Goal: Task Accomplishment & Management: Manage account settings

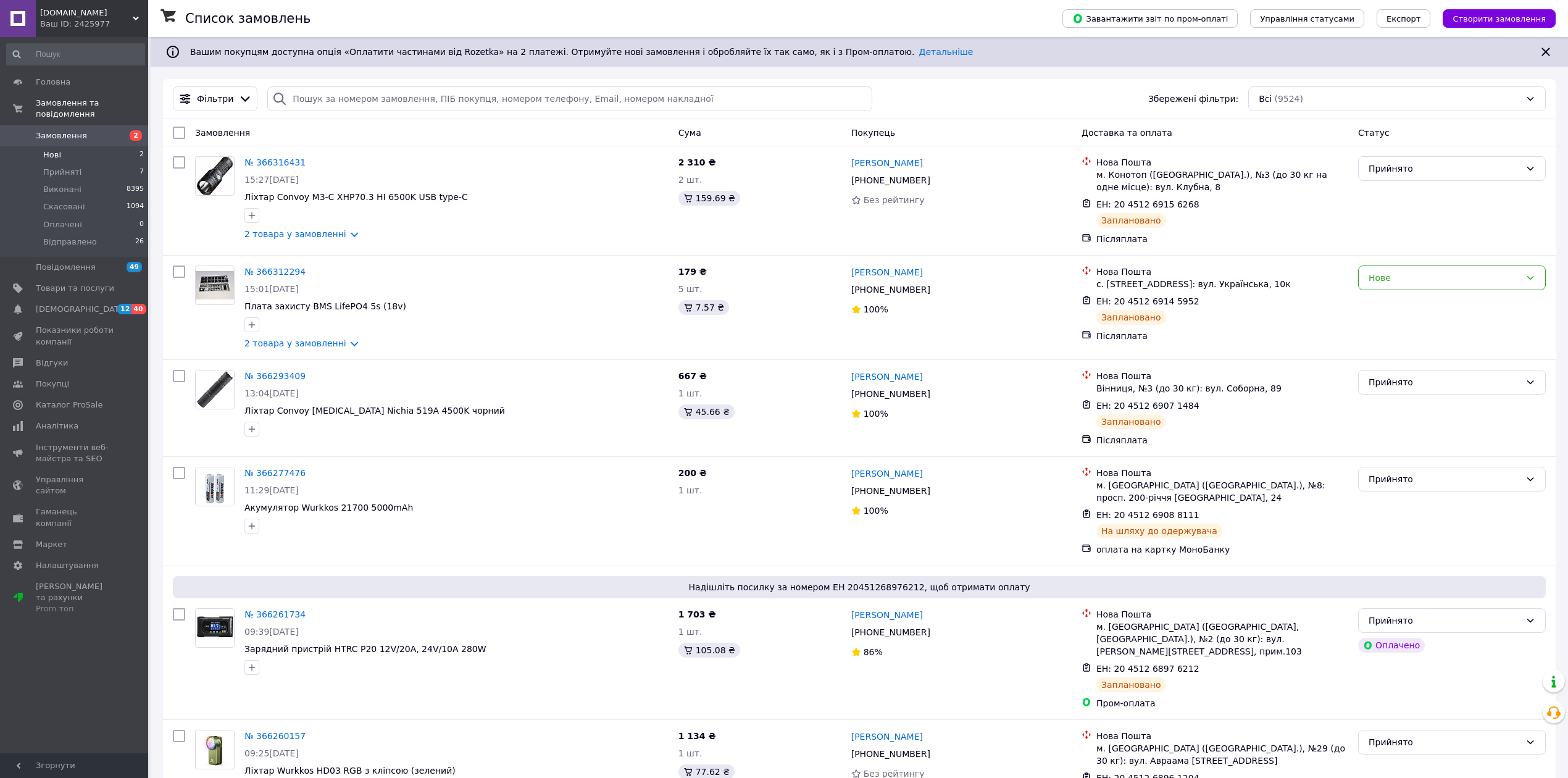
click at [56, 149] on span "Нові" at bounding box center [52, 154] width 18 height 11
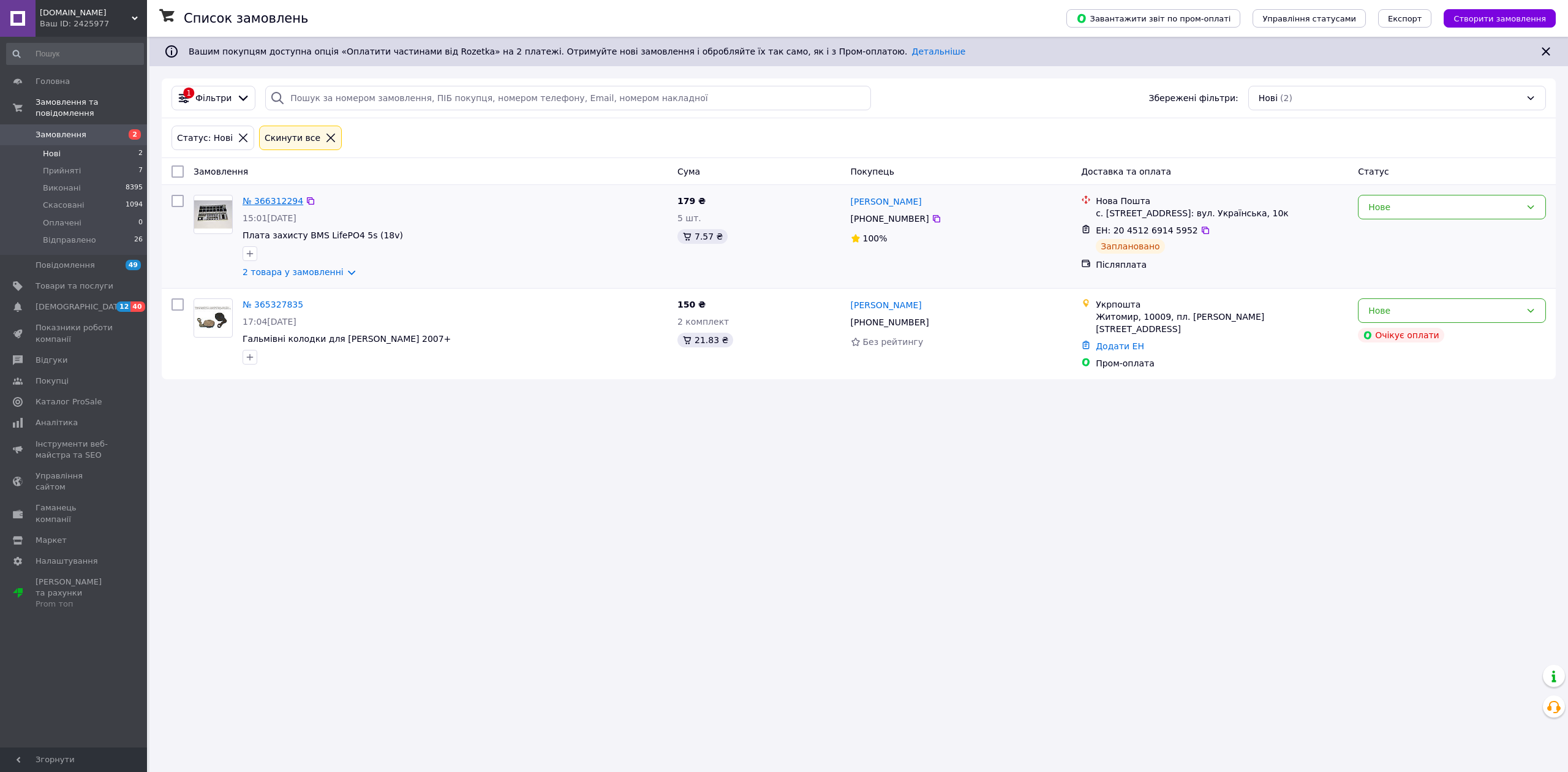
click at [266, 204] on link "№ 366312294" at bounding box center [273, 201] width 61 height 10
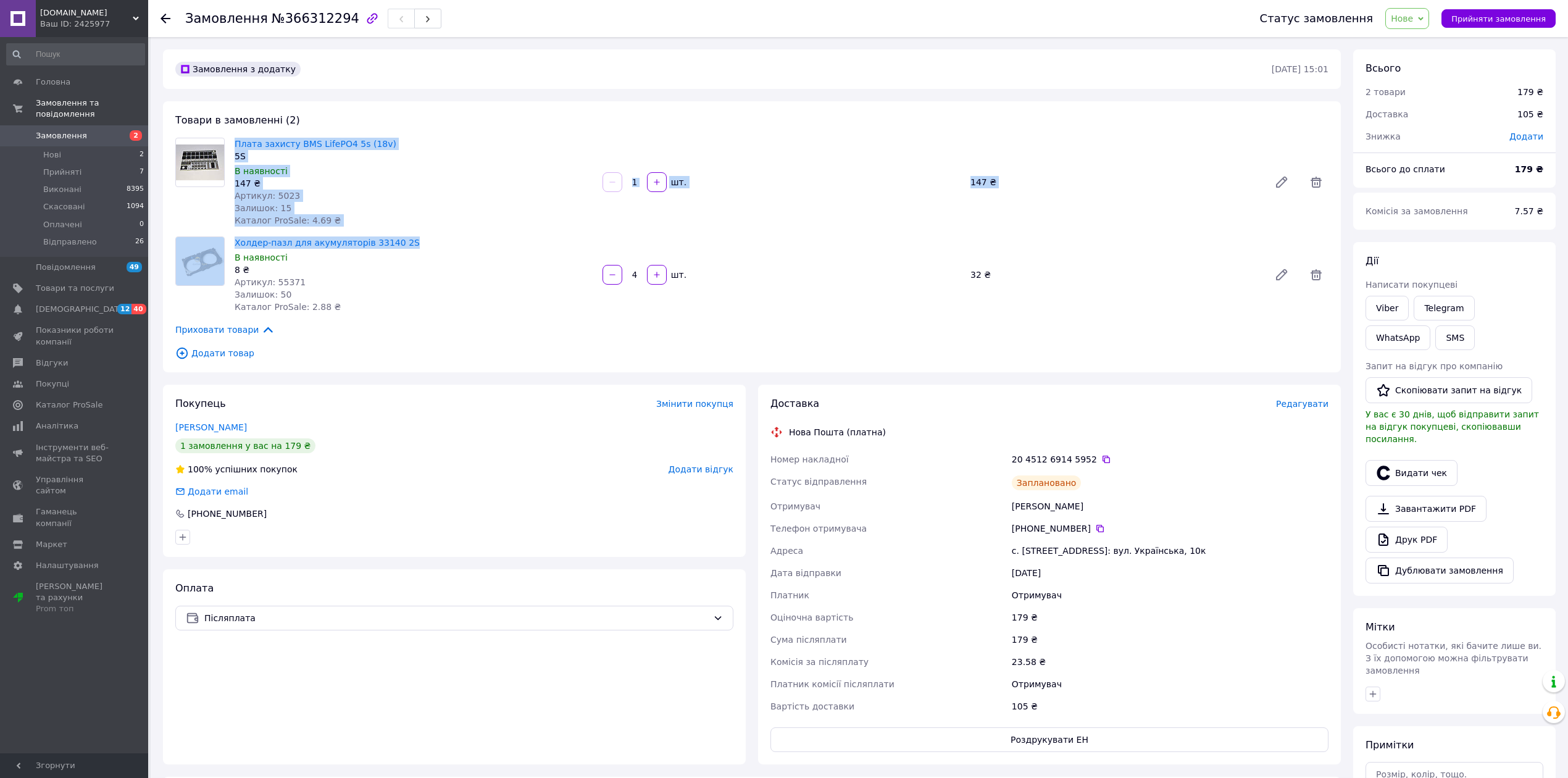
drag, startPoint x: 233, startPoint y: 138, endPoint x: 406, endPoint y: 240, distance: 200.8
click at [406, 240] on div "Товари в замовленні (2) Плата захисту BMS LifePO4 5s (18v) 5S В наявності 147 ₴…" at bounding box center [751, 237] width 1177 height 271
copy div "Плата захисту BMS LifePO4 5s (18v) 5S В наявності 147 ₴ Артикул: 5023 Залишок: …"
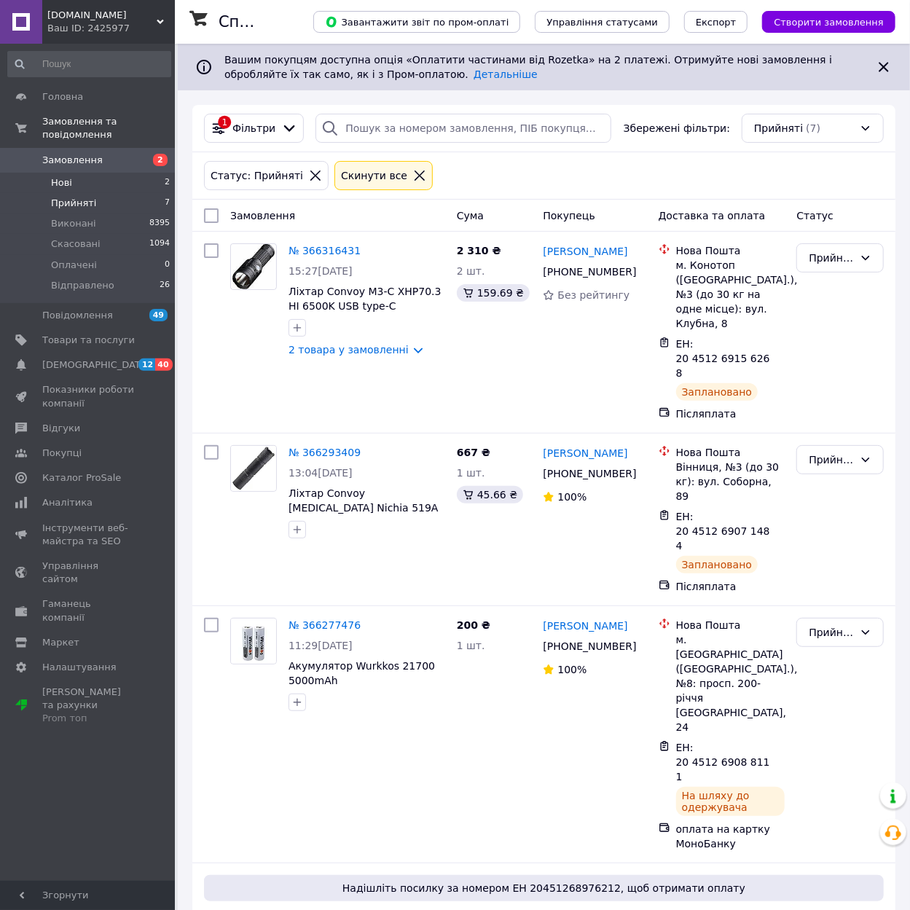
click at [63, 176] on span "Нові" at bounding box center [61, 182] width 21 height 13
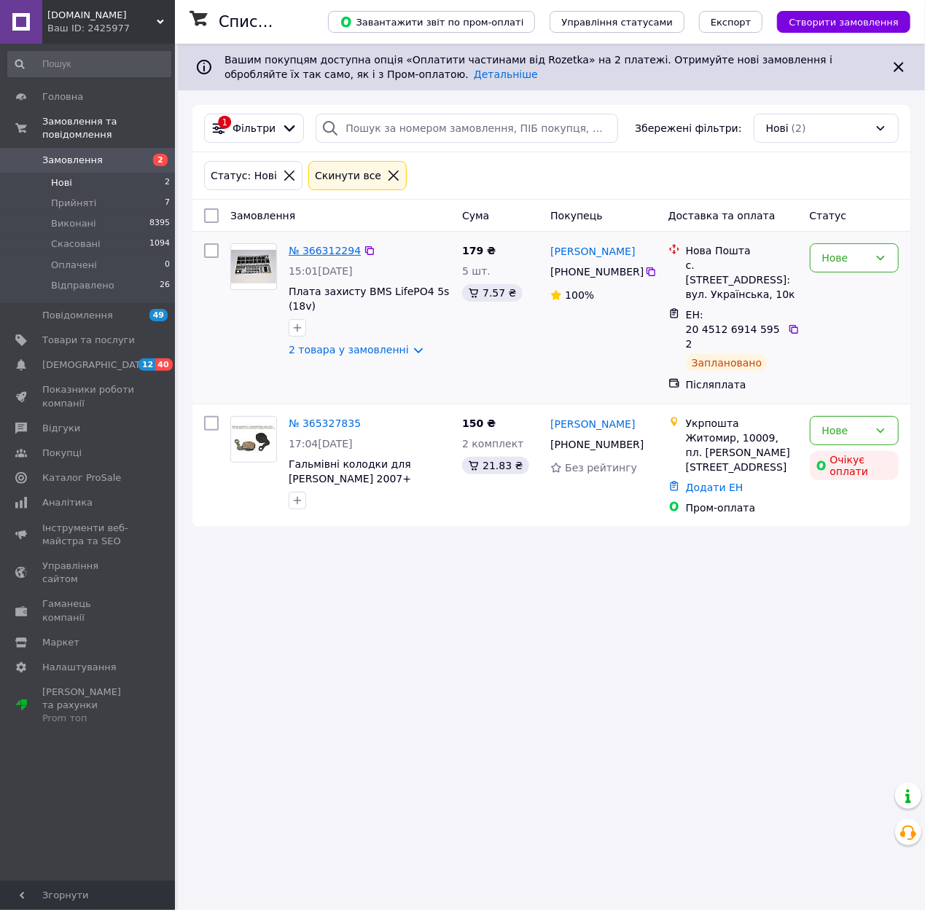
click at [321, 256] on link "№ 366312294" at bounding box center [325, 251] width 72 height 12
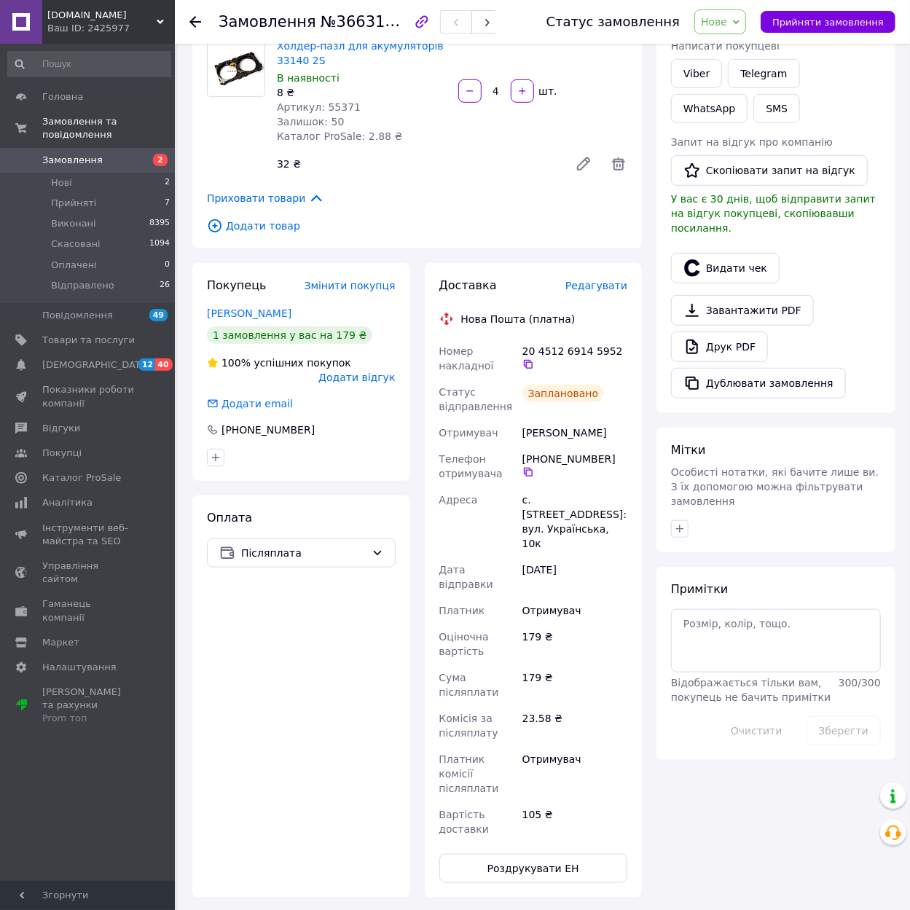
scroll to position [291, 0]
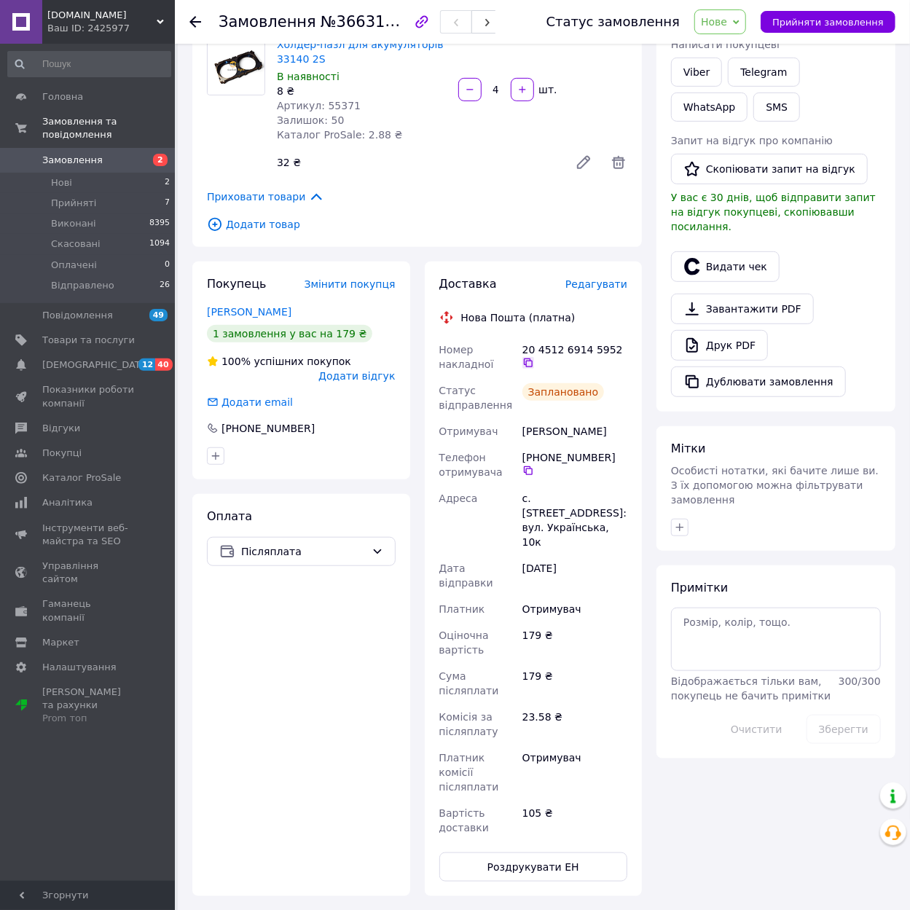
click at [534, 357] on icon at bounding box center [528, 363] width 12 height 12
drag, startPoint x: 525, startPoint y: 412, endPoint x: 616, endPoint y: 497, distance: 124.8
click at [616, 497] on div "Номер накладної 20 4512 6914 5952   Статус відправлення Заплановано Отримувач […" at bounding box center [533, 589] width 195 height 504
copy div "[PERSON_NAME] Телефон отримувача [PHONE_NUMBER]   [GEOGRAPHIC_DATA] с. [STREET_…"
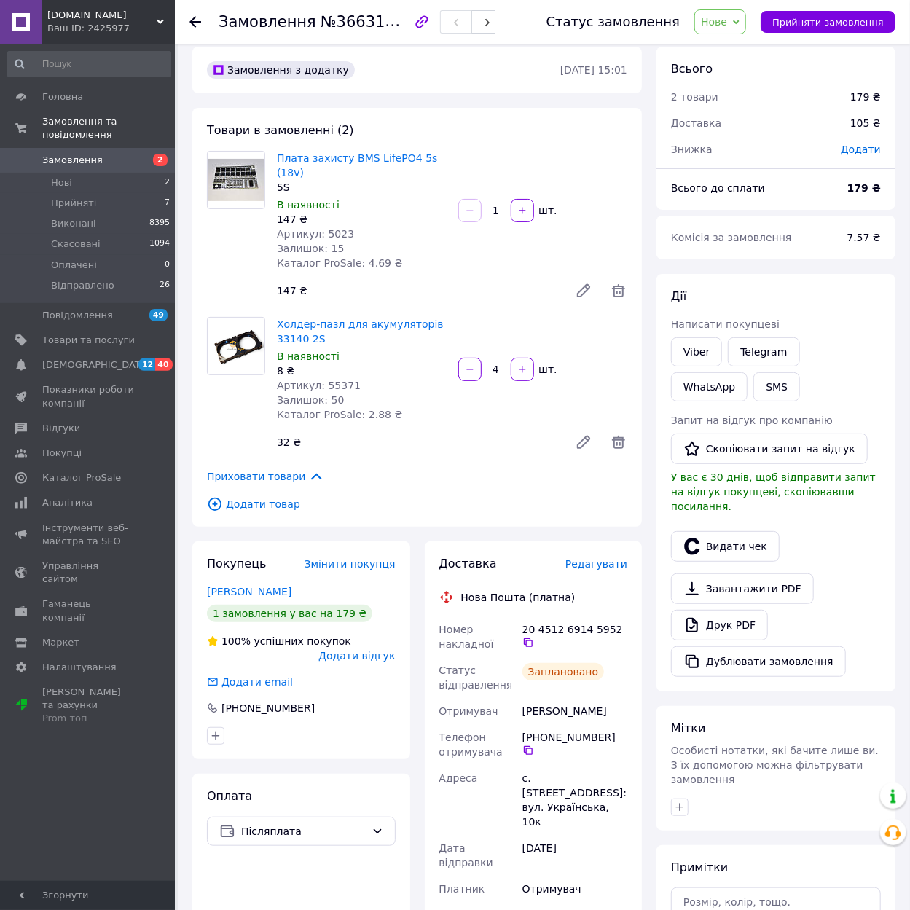
scroll to position [0, 0]
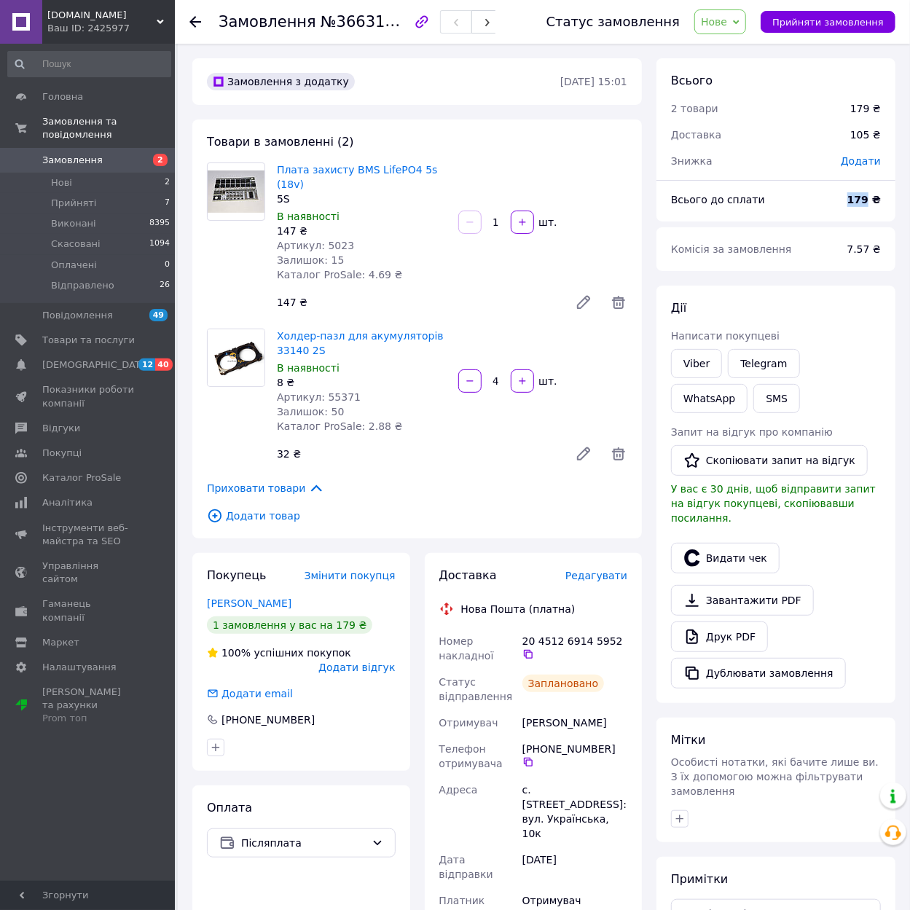
drag, startPoint x: 870, startPoint y: 199, endPoint x: 850, endPoint y: 205, distance: 21.4
click at [850, 205] on div "179 ₴" at bounding box center [864, 200] width 51 height 32
copy b "179"
click at [727, 27] on span "Нове" at bounding box center [714, 22] width 26 height 12
click at [733, 51] on li "Прийнято" at bounding box center [734, 51] width 78 height 22
